Goal: Manage account settings

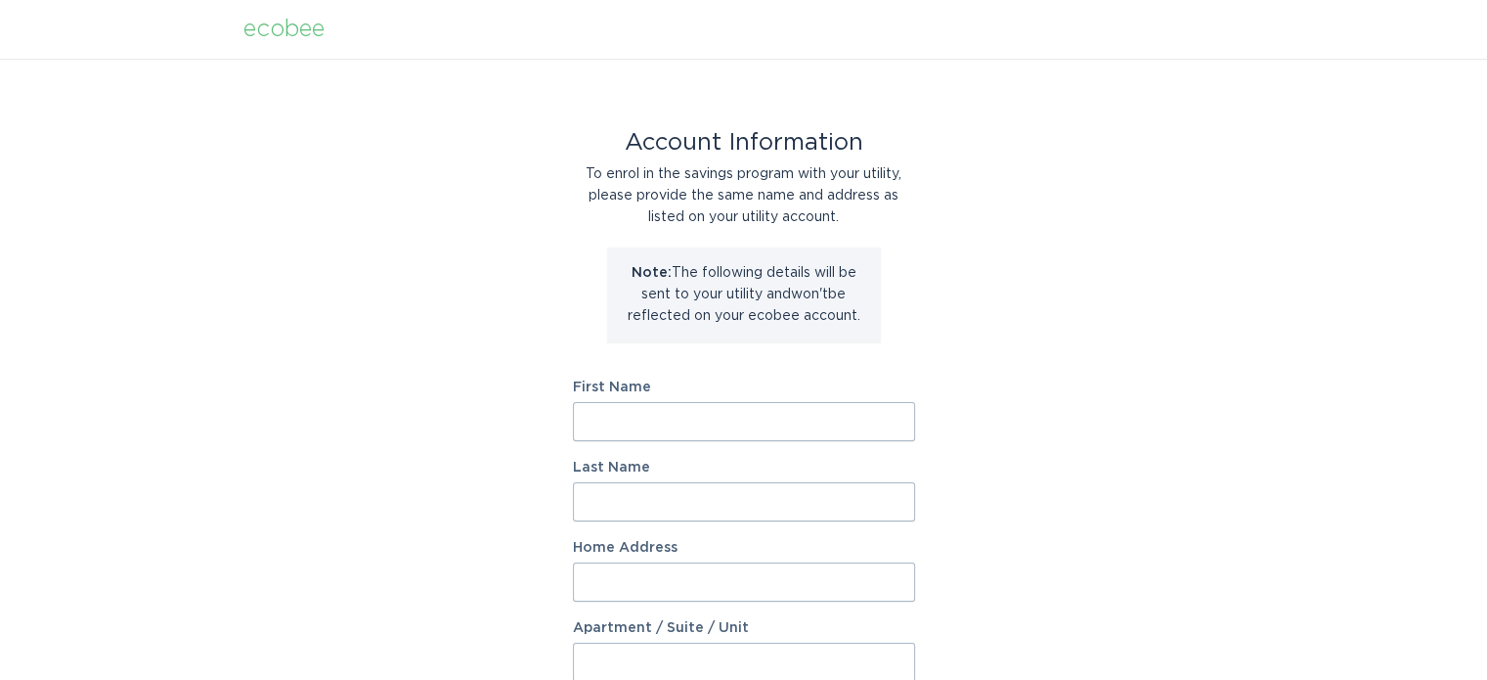
click at [649, 425] on input "First Name" at bounding box center [744, 421] width 342 height 39
type input "[PERSON_NAME]"
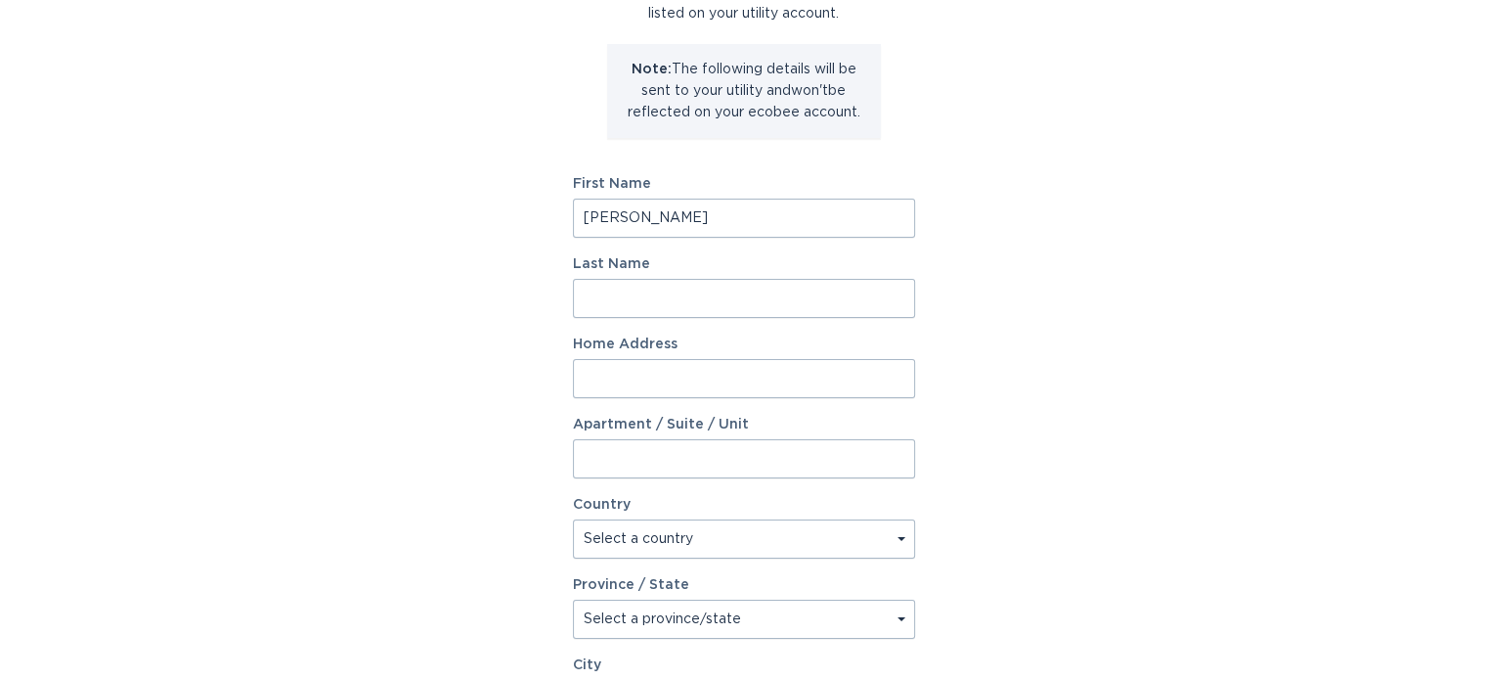
scroll to position [21, 0]
